Goal: Browse casually: Explore the website without a specific task or goal

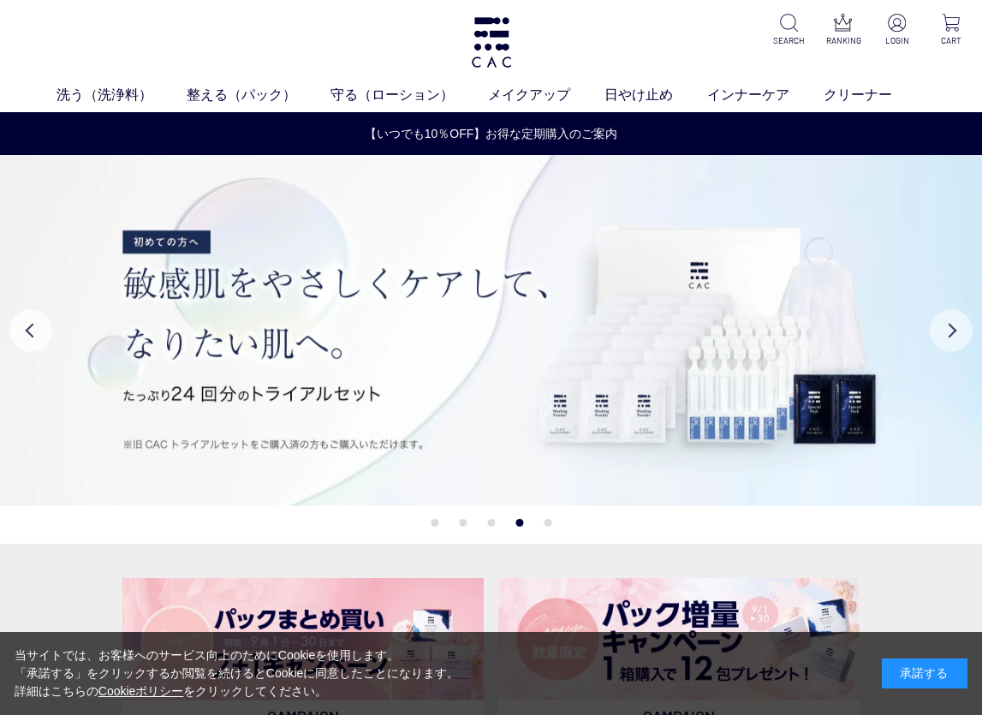
click at [951, 326] on button "Next" at bounding box center [951, 330] width 43 height 43
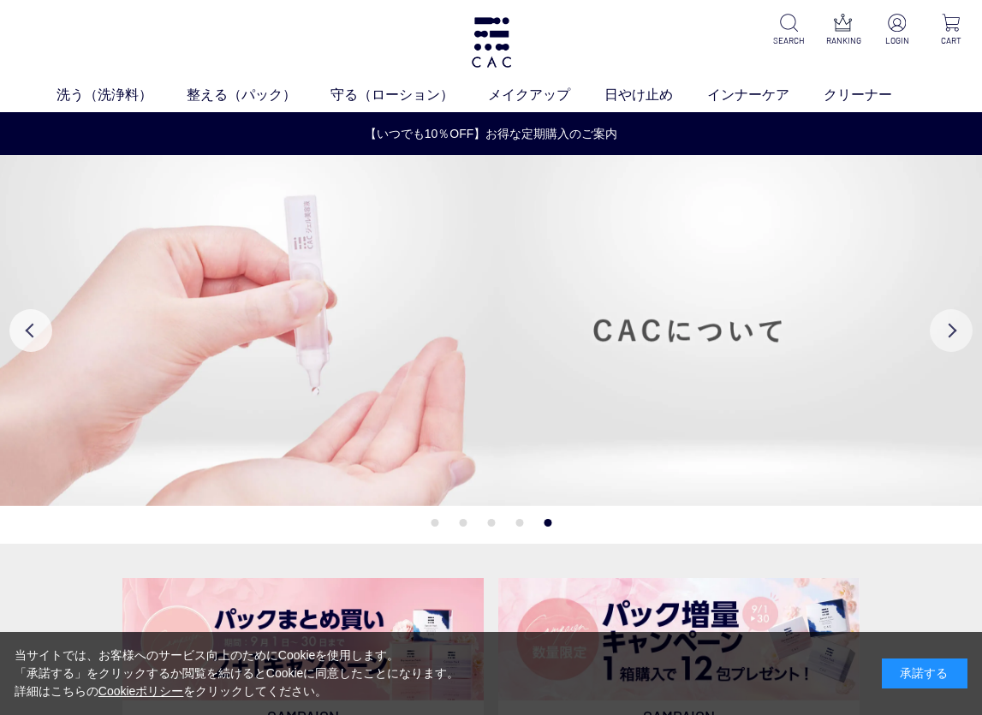
click at [951, 326] on button "Next" at bounding box center [951, 330] width 43 height 43
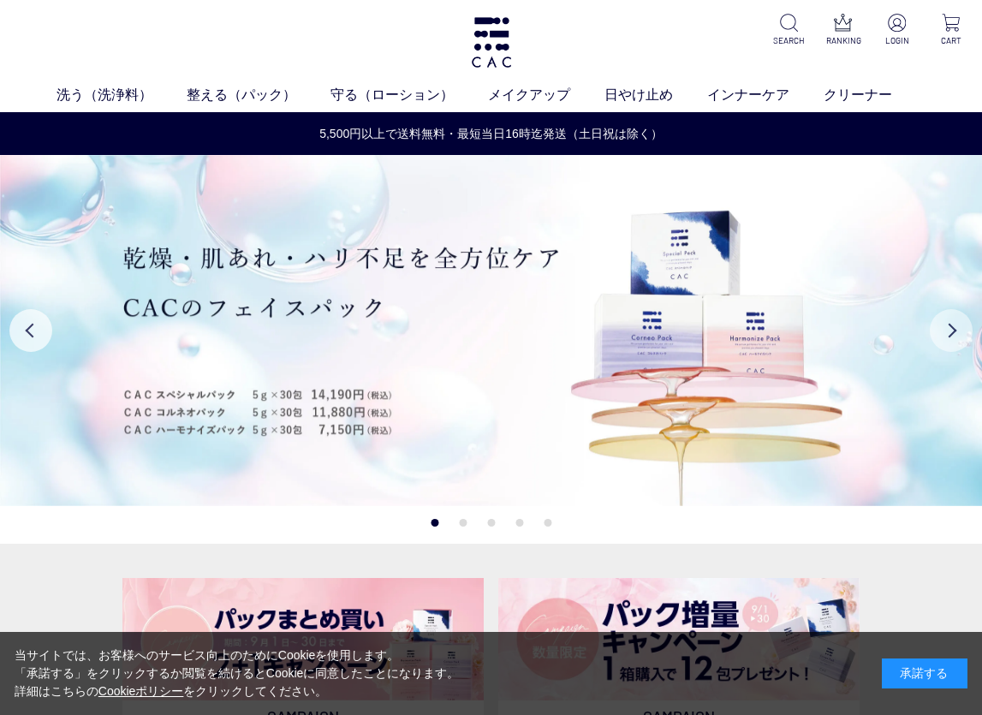
click at [951, 325] on button "Next" at bounding box center [951, 330] width 43 height 43
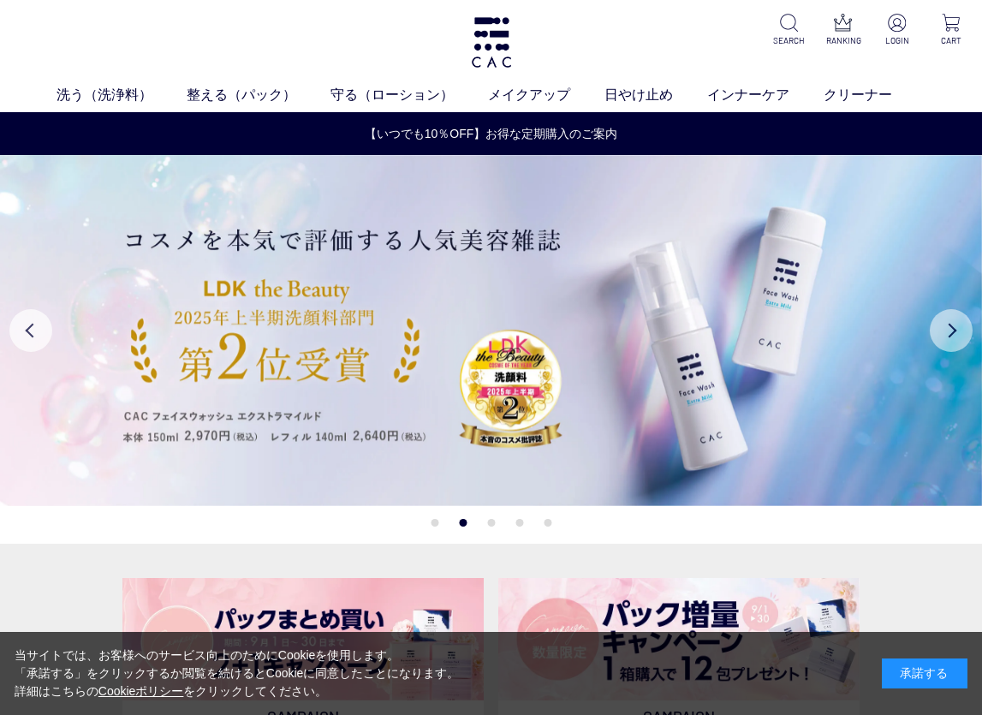
click at [951, 325] on button "Next" at bounding box center [951, 330] width 43 height 43
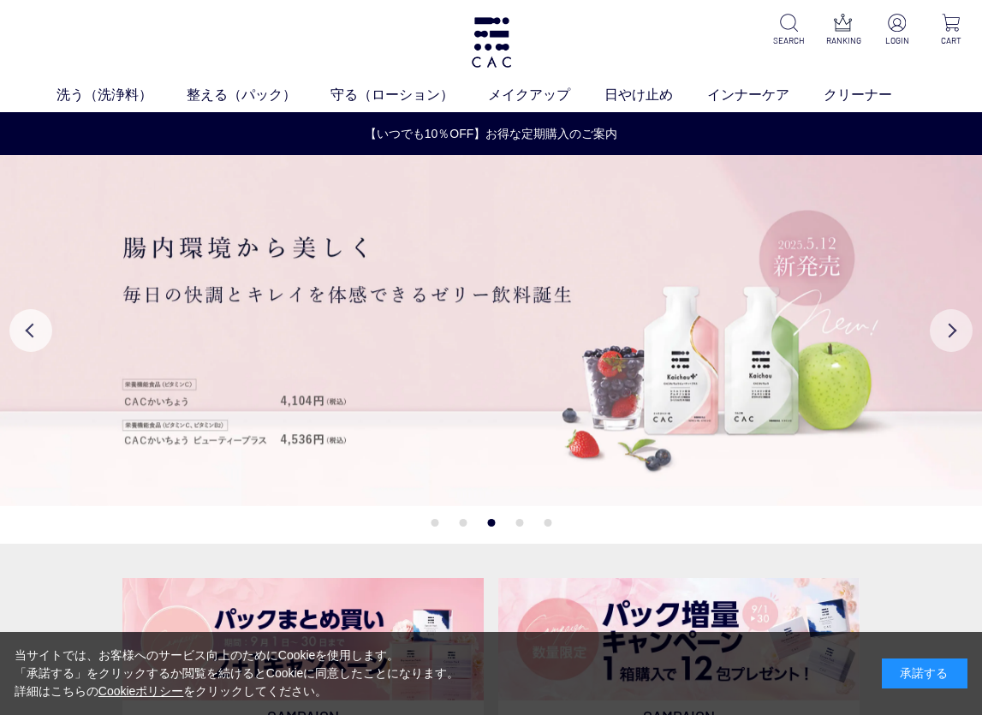
click at [951, 325] on button "Next" at bounding box center [951, 330] width 43 height 43
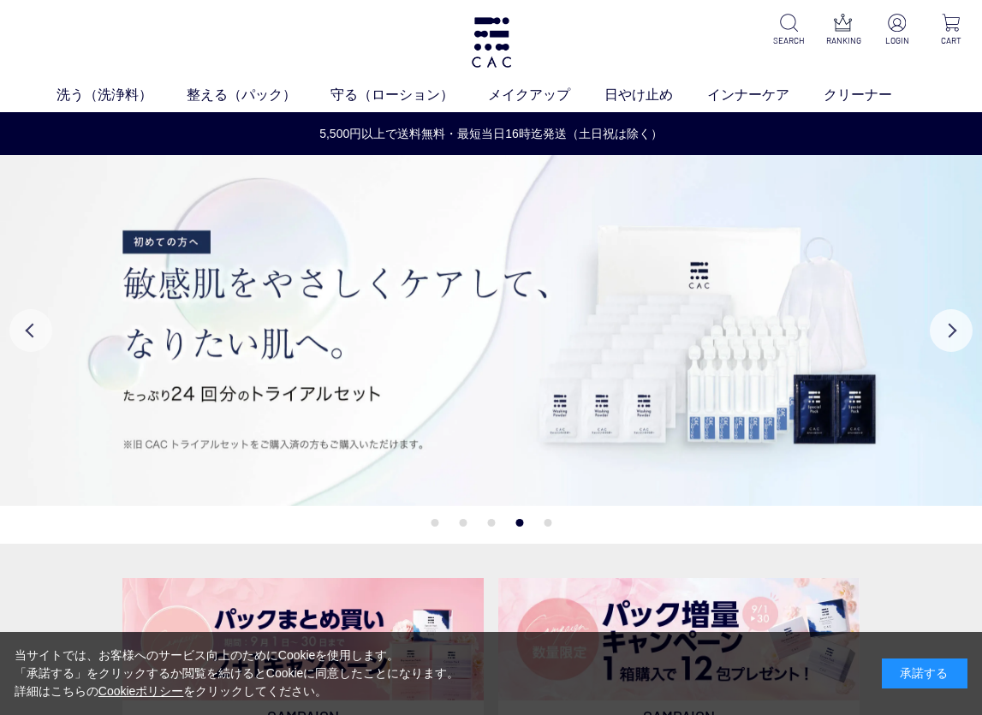
click at [25, 339] on button "Previous" at bounding box center [30, 330] width 43 height 43
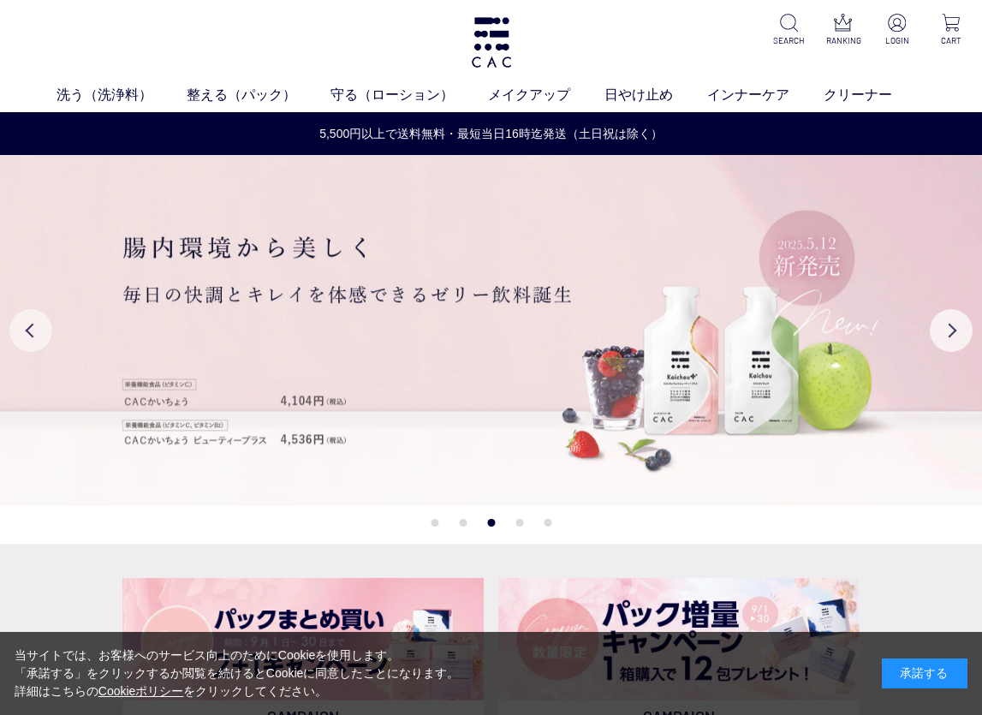
click at [26, 337] on button "Previous" at bounding box center [30, 330] width 43 height 43
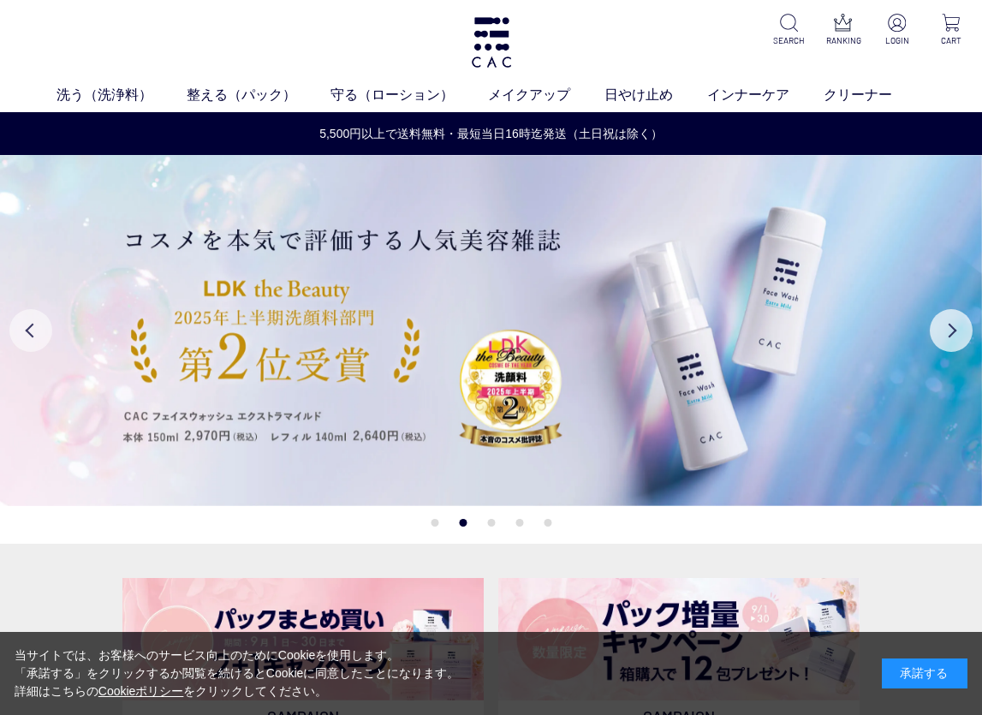
click at [26, 337] on button "Previous" at bounding box center [30, 330] width 43 height 43
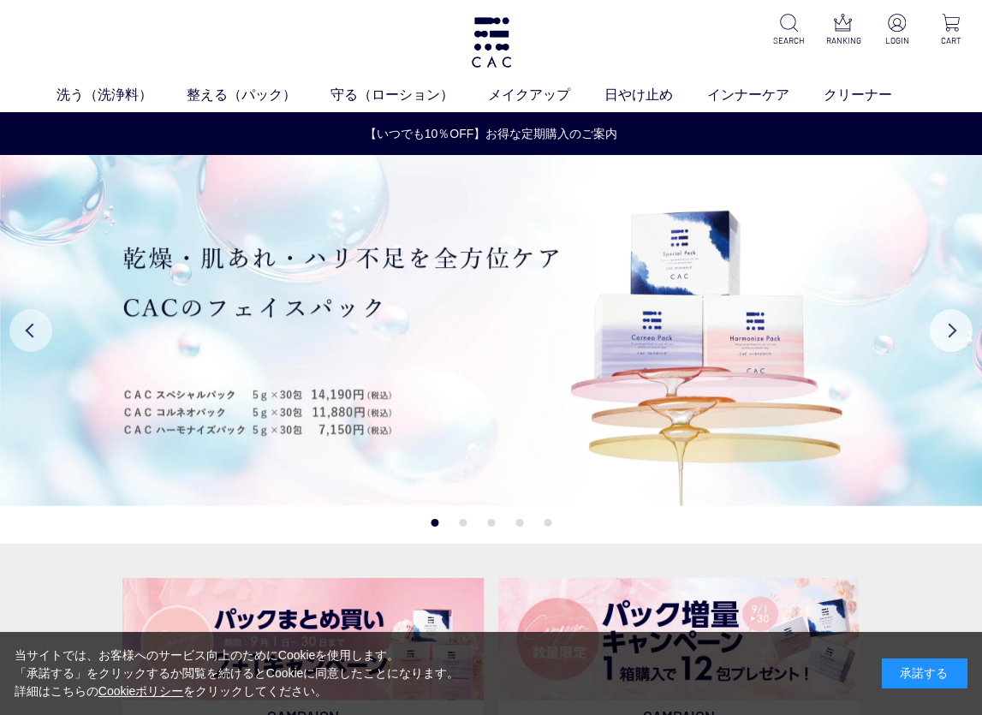
click at [25, 335] on button "Previous" at bounding box center [30, 330] width 43 height 43
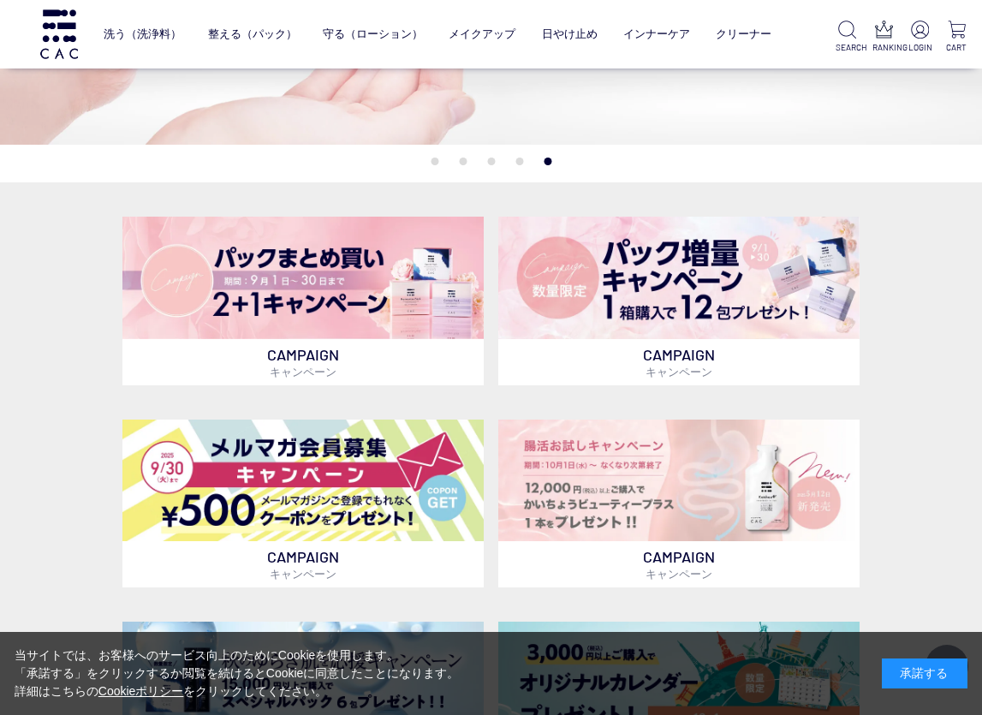
scroll to position [343, 0]
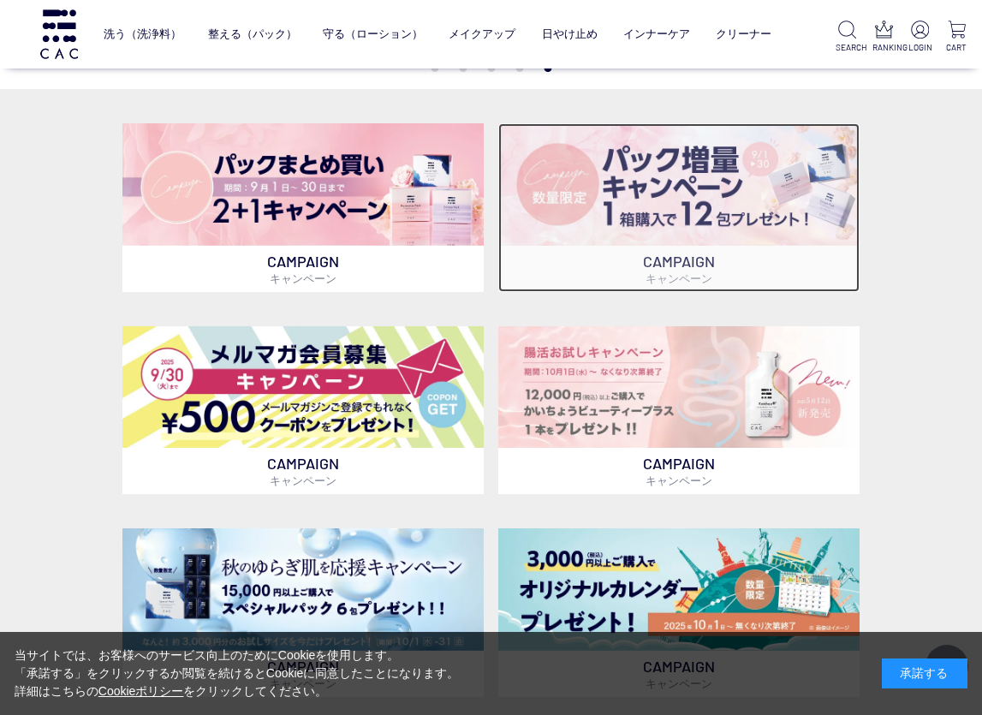
click at [643, 240] on img at bounding box center [678, 184] width 361 height 122
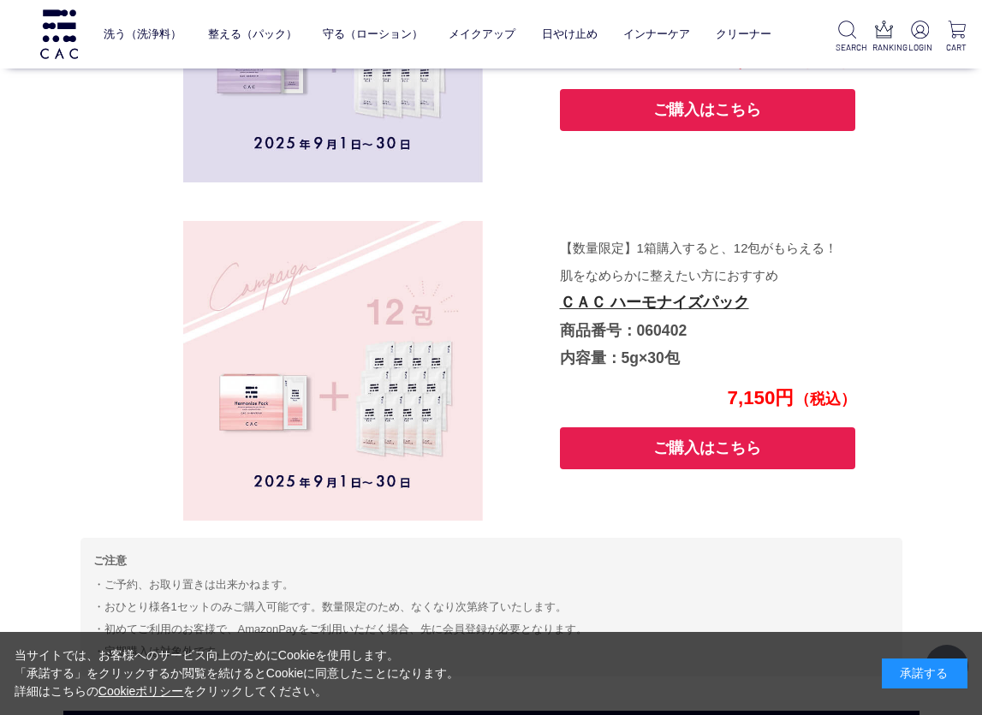
scroll to position [3386, 0]
